Goal: Transaction & Acquisition: Purchase product/service

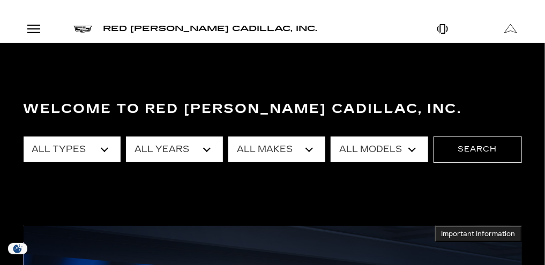
click at [0, 0] on link "Show New" at bounding box center [0, 0] width 0 height 0
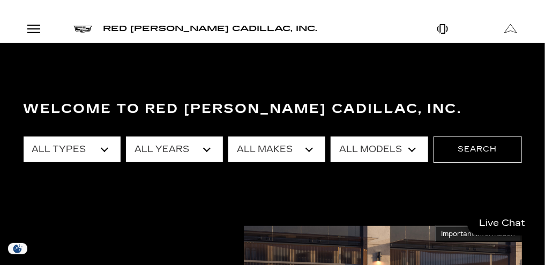
click at [0, 0] on link "LYRIQ" at bounding box center [0, 0] width 0 height 0
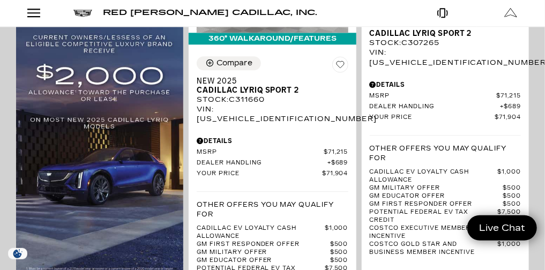
scroll to position [784, 0]
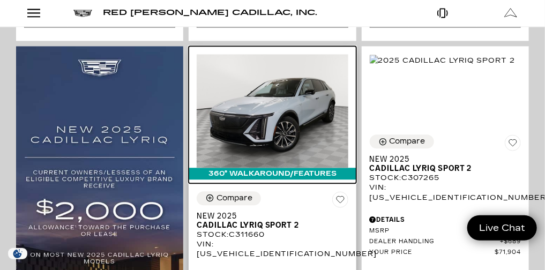
click at [348, 101] on img at bounding box center [272, 111] width 151 height 114
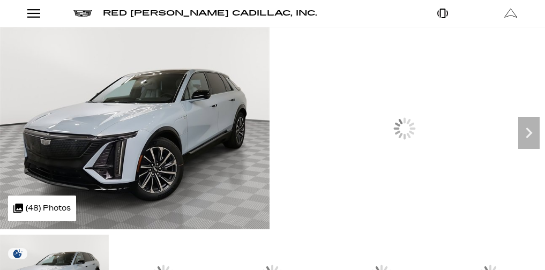
scroll to position [120, 0]
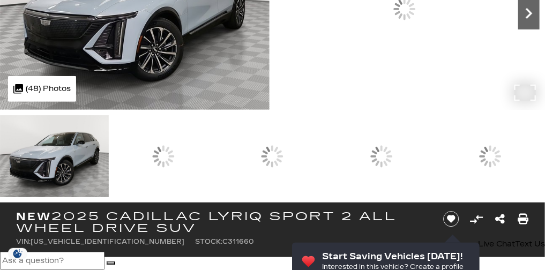
click at [519, 24] on icon "Next" at bounding box center [529, 13] width 21 height 21
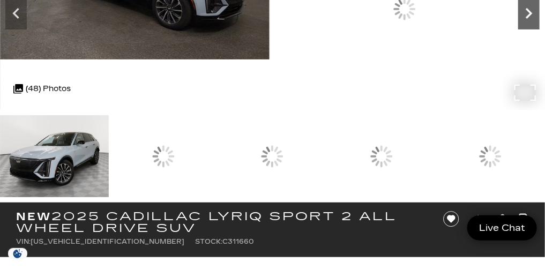
click at [519, 24] on icon "Next" at bounding box center [529, 13] width 21 height 21
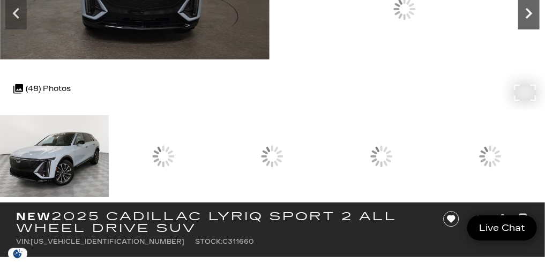
click at [526, 19] on icon "Next" at bounding box center [529, 13] width 6 height 11
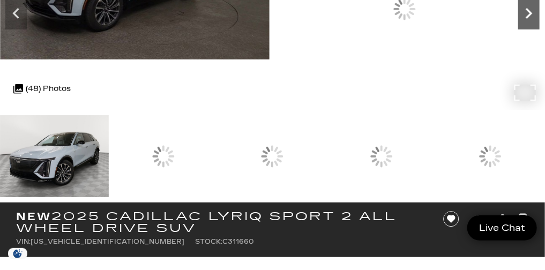
click at [526, 19] on icon "Next" at bounding box center [529, 13] width 6 height 11
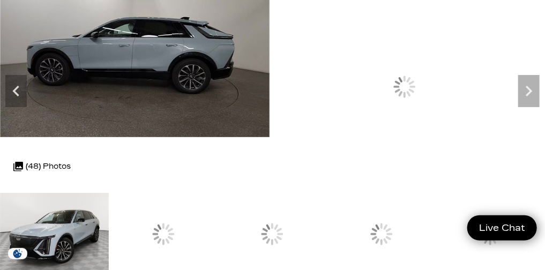
scroll to position [139, 0]
